Goal: Task Accomplishment & Management: Use online tool/utility

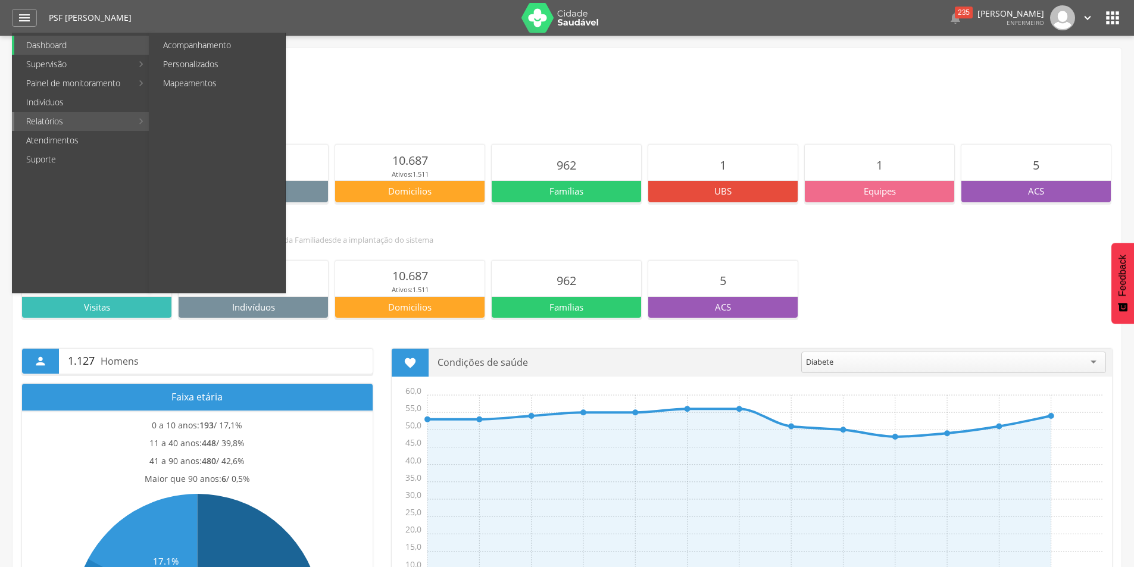
click at [50, 121] on link "Relatórios" at bounding box center [73, 121] width 118 height 19
click at [191, 70] on link "Personalizados" at bounding box center [218, 64] width 134 height 19
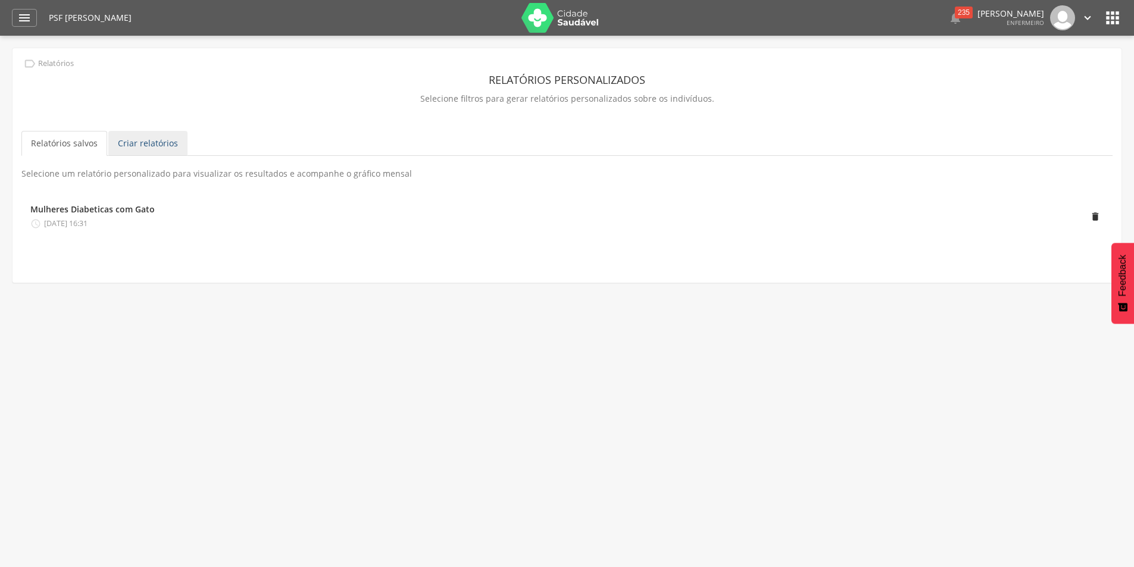
click at [144, 139] on link "Criar relatórios" at bounding box center [147, 143] width 79 height 25
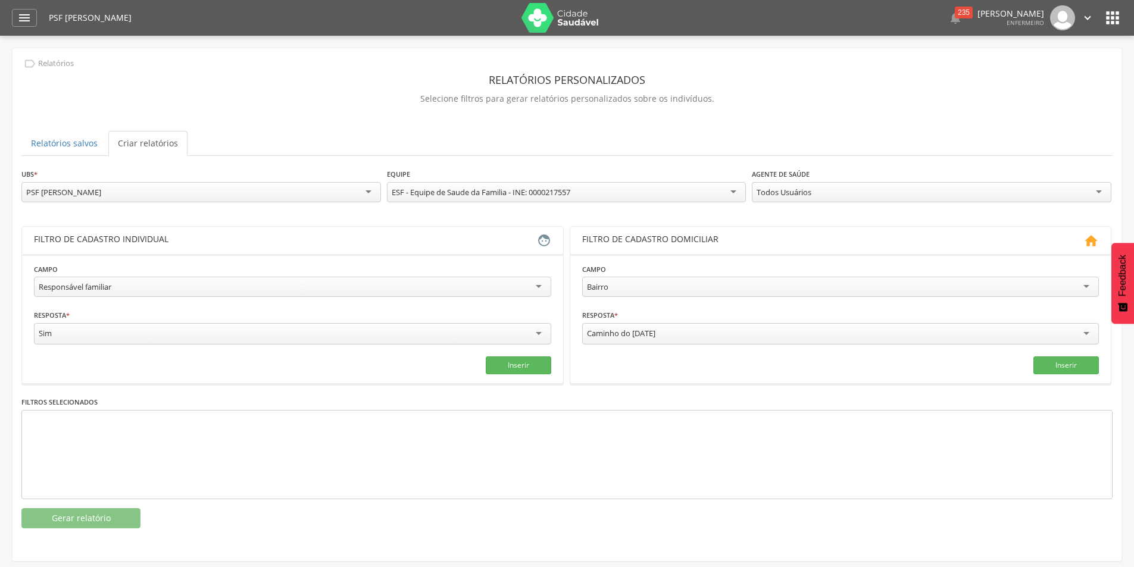
click at [541, 284] on div "Responsável familiar" at bounding box center [292, 287] width 517 height 20
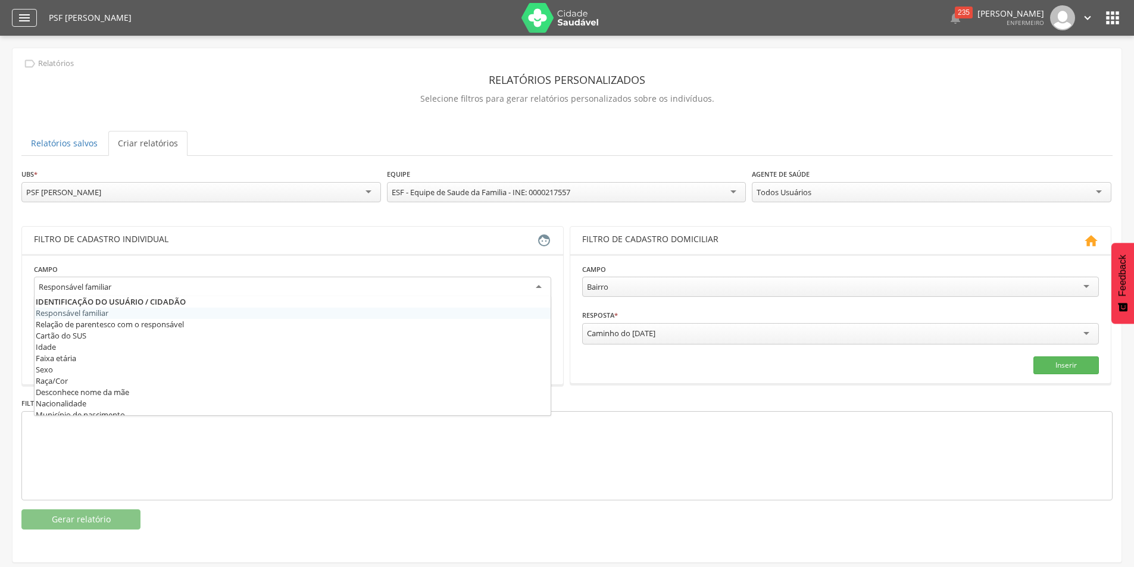
click at [22, 17] on icon "" at bounding box center [24, 18] width 14 height 14
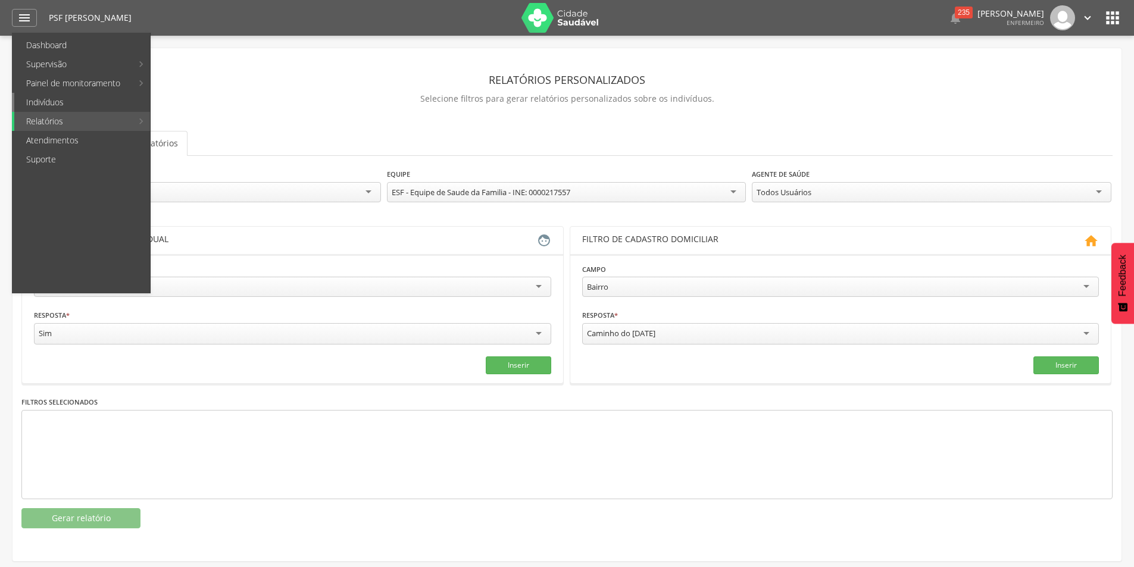
click at [43, 99] on link "Indivíduos" at bounding box center [82, 102] width 136 height 19
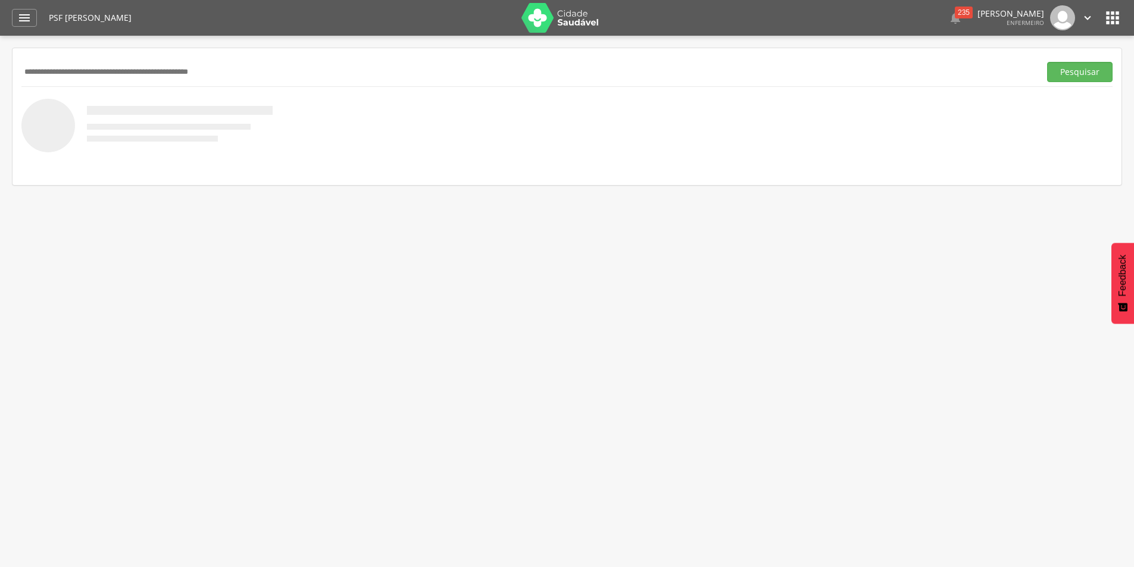
click at [65, 72] on input "text" at bounding box center [528, 72] width 1014 height 20
type input "**********"
click at [1047, 62] on button "Pesquisar" at bounding box center [1079, 72] width 65 height 20
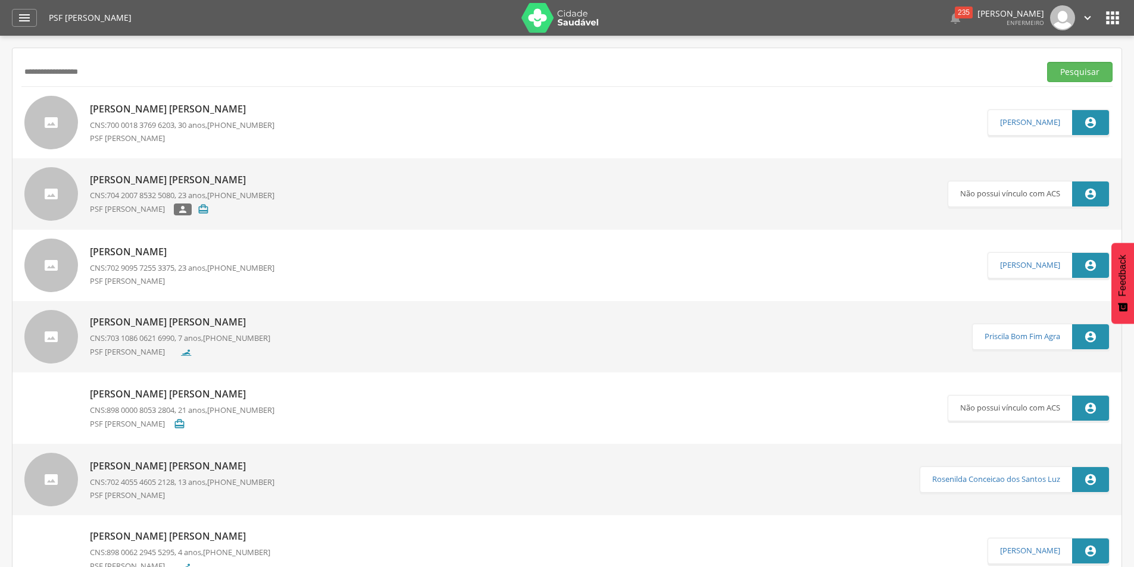
click at [176, 113] on p "[PERSON_NAME] [PERSON_NAME]" at bounding box center [182, 109] width 185 height 14
type input "**********"
